Goal: Task Accomplishment & Management: Manage account settings

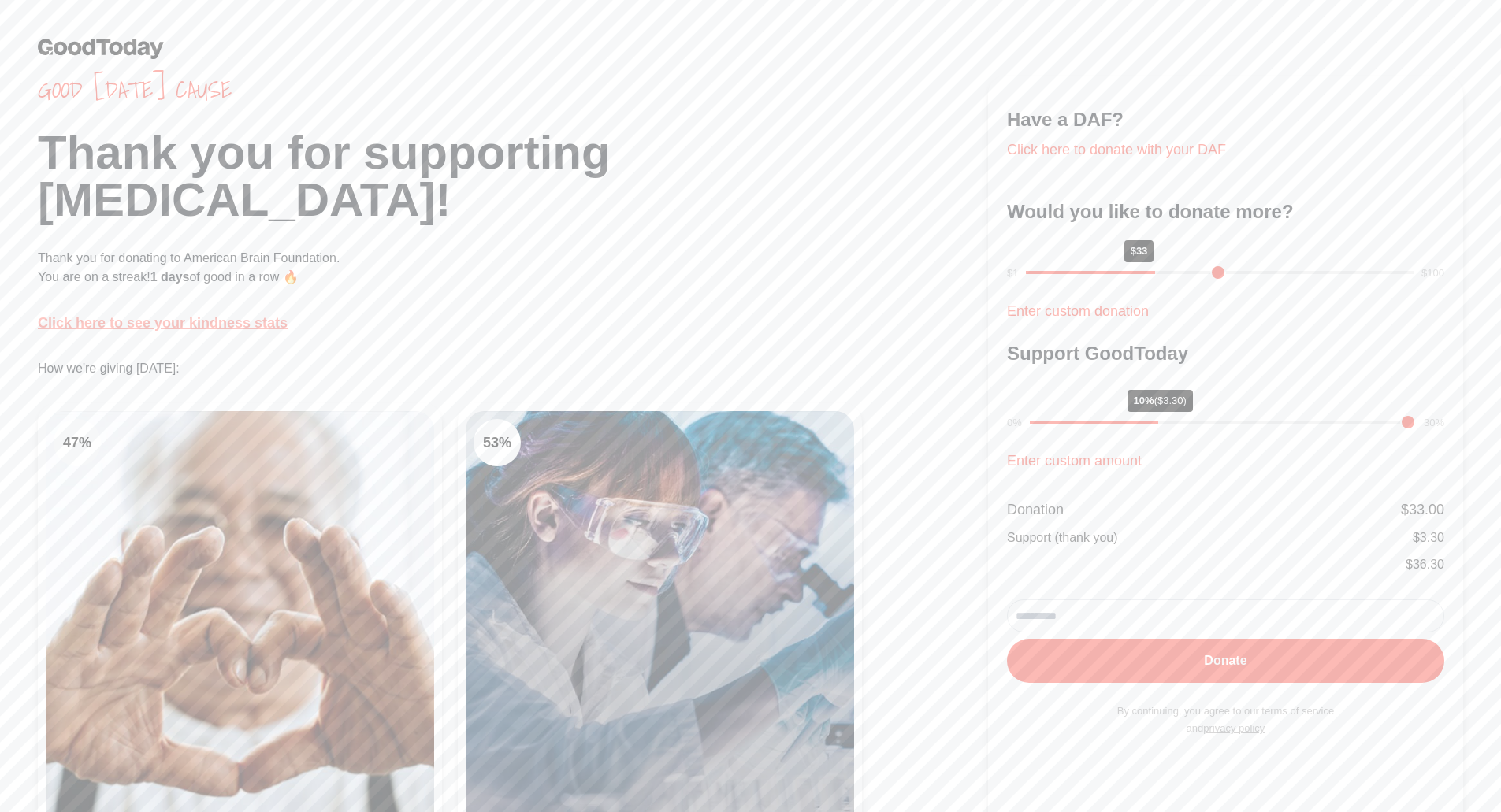
click at [125, 319] on link "Click here to see your kindness stats" at bounding box center [163, 323] width 250 height 16
